Goal: Information Seeking & Learning: Learn about a topic

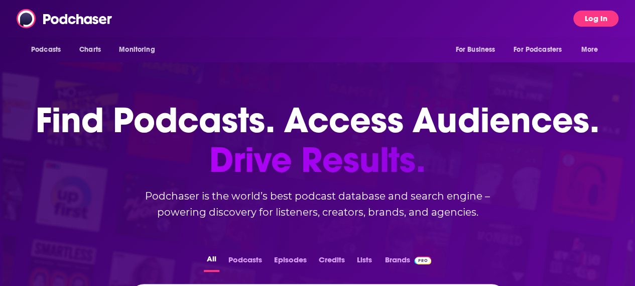
click at [609, 18] on button "Log In" at bounding box center [595, 19] width 45 height 16
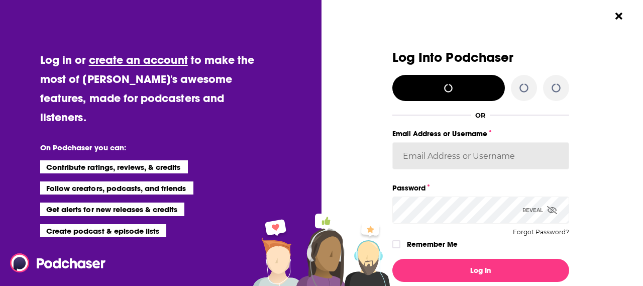
type input "[PERSON_NAME][EMAIL_ADDRESS][DOMAIN_NAME]"
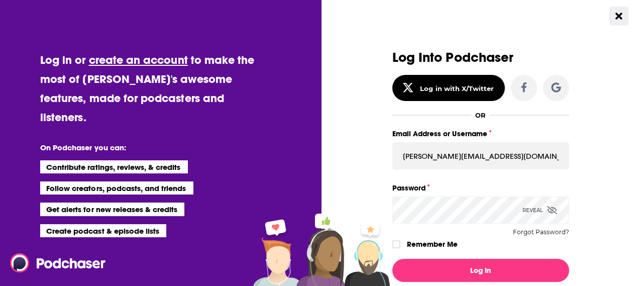
click at [569, 142] on div "Dialog" at bounding box center [569, 142] width 0 height 0
click at [342, 16] on div "Log Into Podchaser Log in with X/Twitter OR Email Address or Username [PERSON_N…" at bounding box center [485, 143] width 315 height 286
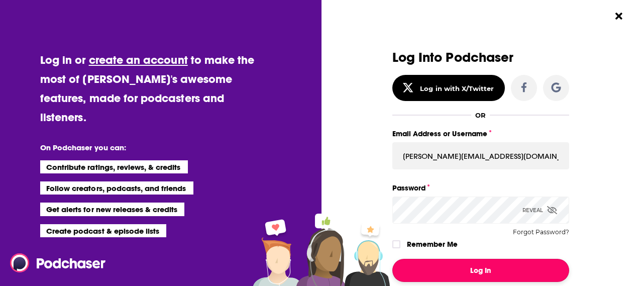
click at [453, 267] on button "Log In" at bounding box center [480, 270] width 177 height 23
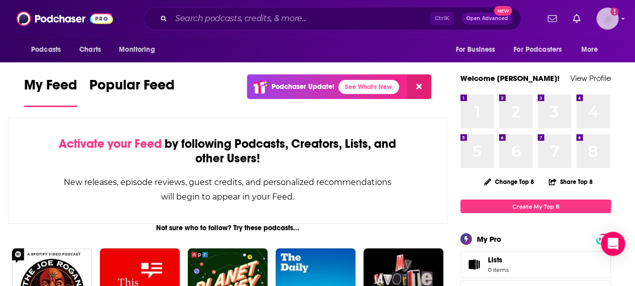
click at [619, 15] on img "Logged in as Leighn" at bounding box center [607, 19] width 22 height 22
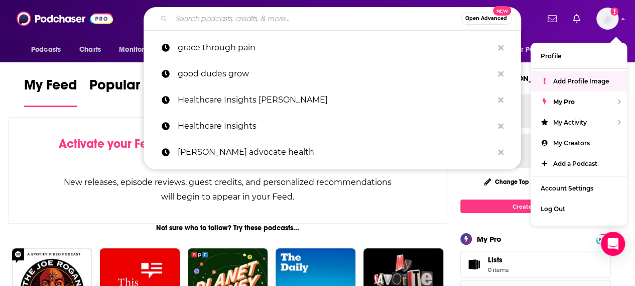
click at [190, 15] on input "Search podcasts, credits, & more..." at bounding box center [316, 19] width 290 height 16
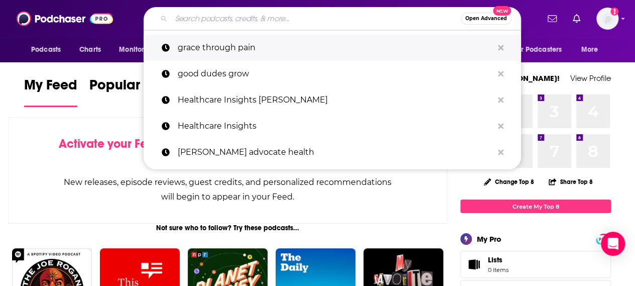
click at [228, 41] on p "grace through pain" at bounding box center [335, 48] width 315 height 26
type input "grace through pain"
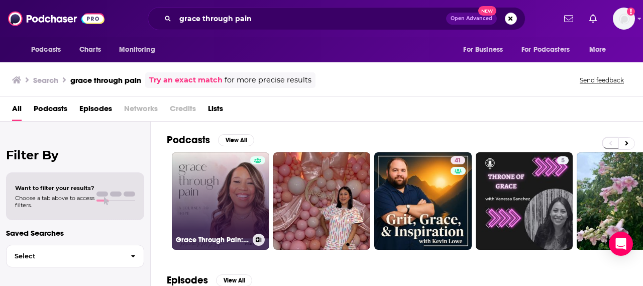
click at [217, 199] on link "Grace Through Pain: A Journey To Hope" at bounding box center [220, 200] width 97 height 97
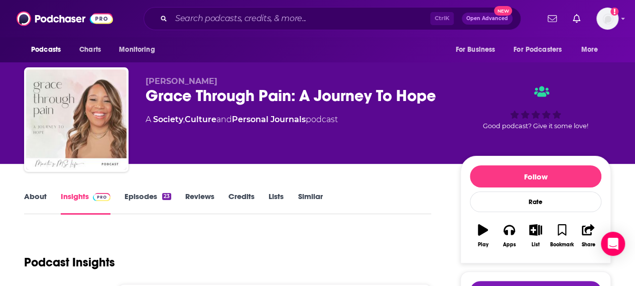
click at [79, 193] on link "Insights" at bounding box center [86, 202] width 50 height 23
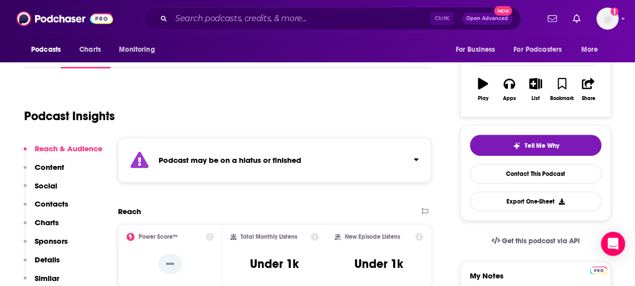
scroll to position [151, 0]
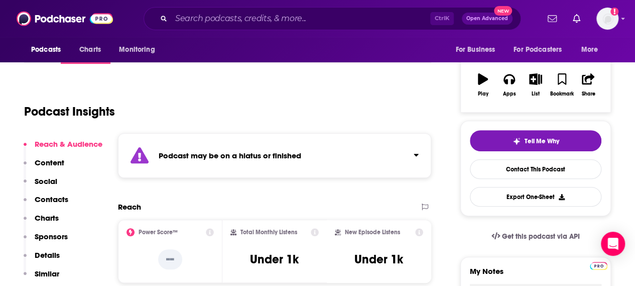
click at [240, 165] on div "Podcast may be on a hiatus or finished" at bounding box center [274, 155] width 313 height 45
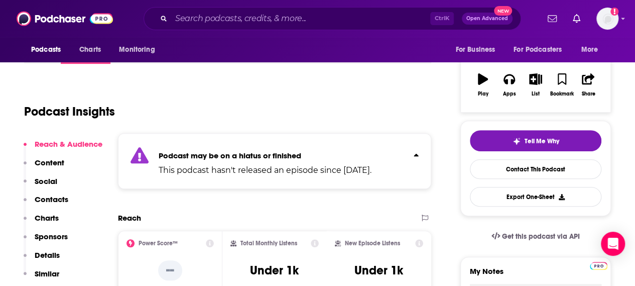
click at [278, 117] on div "Podcast Insights" at bounding box center [223, 105] width 399 height 51
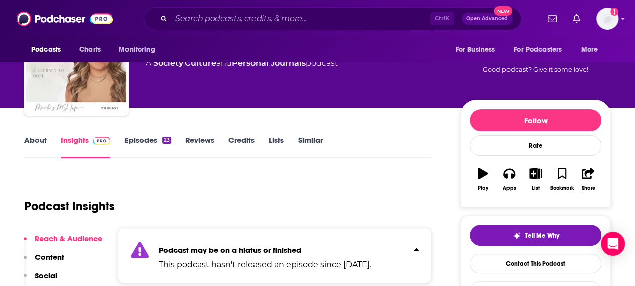
scroll to position [0, 0]
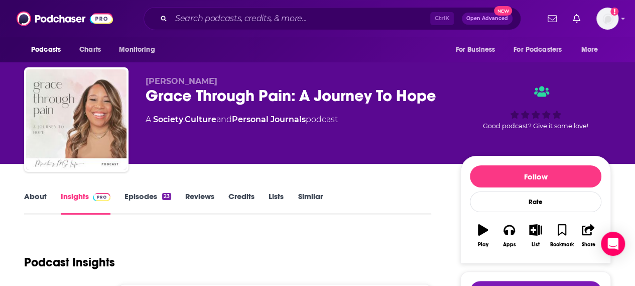
click at [142, 195] on link "Episodes 23" at bounding box center [148, 202] width 47 height 23
